Goal: Task Accomplishment & Management: Use online tool/utility

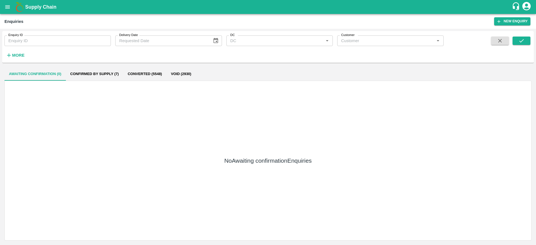
click at [0, 5] on div "Supply Chain" at bounding box center [268, 7] width 536 height 14
click at [11, 7] on icon "open drawer" at bounding box center [7, 7] width 6 height 6
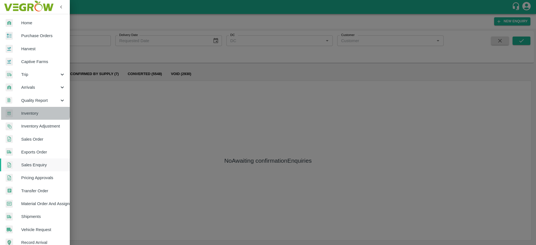
click at [30, 109] on link "Inventory" at bounding box center [35, 113] width 70 height 13
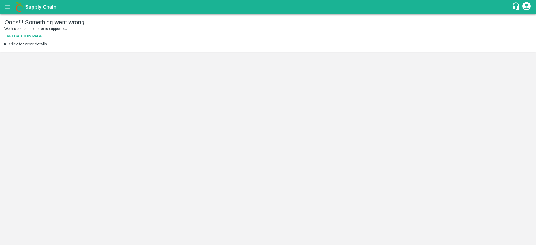
click at [31, 34] on button "Reload this page" at bounding box center [24, 37] width 40 height 10
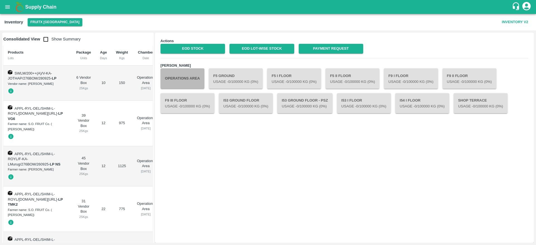
click at [192, 75] on button "Operations Area" at bounding box center [182, 78] width 44 height 20
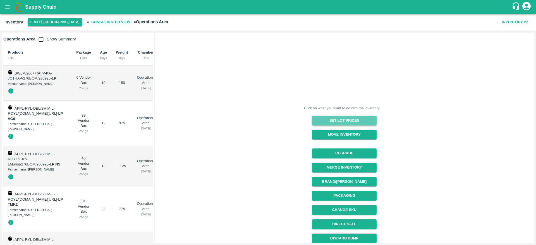
click at [338, 118] on button "Set Lot Prices" at bounding box center [344, 121] width 64 height 10
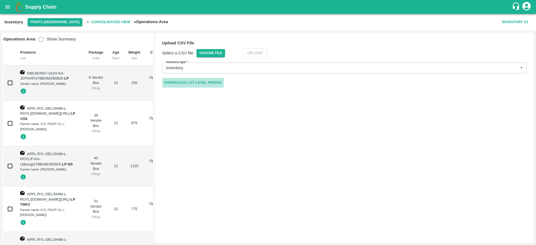
click at [209, 80] on link "Download Lot Level Prices" at bounding box center [193, 83] width 62 height 10
